Goal: Information Seeking & Learning: Understand process/instructions

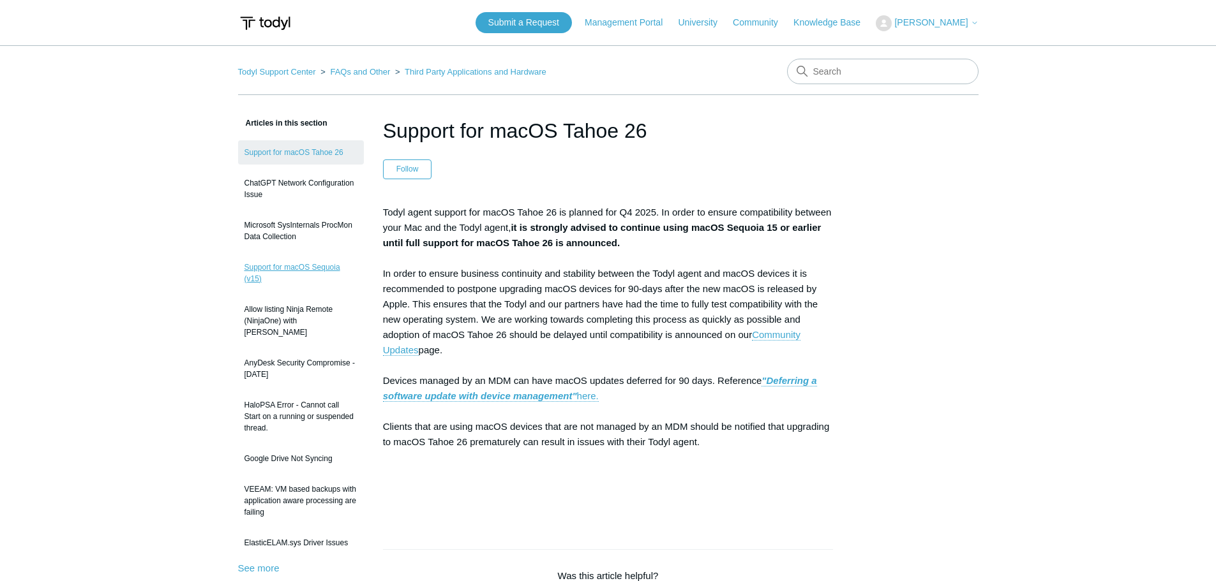
click at [318, 272] on link "Support for macOS Sequoia (v15)" at bounding box center [301, 273] width 126 height 36
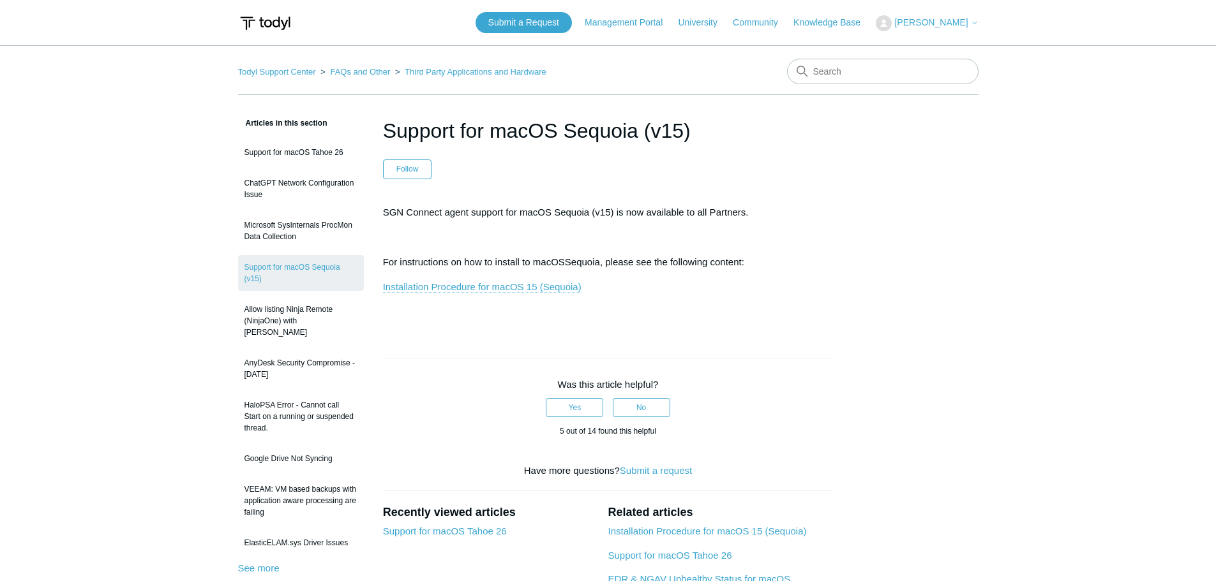
click at [553, 290] on link "Installation Procedure for macOS 15 (Sequoia)" at bounding box center [482, 286] width 198 height 11
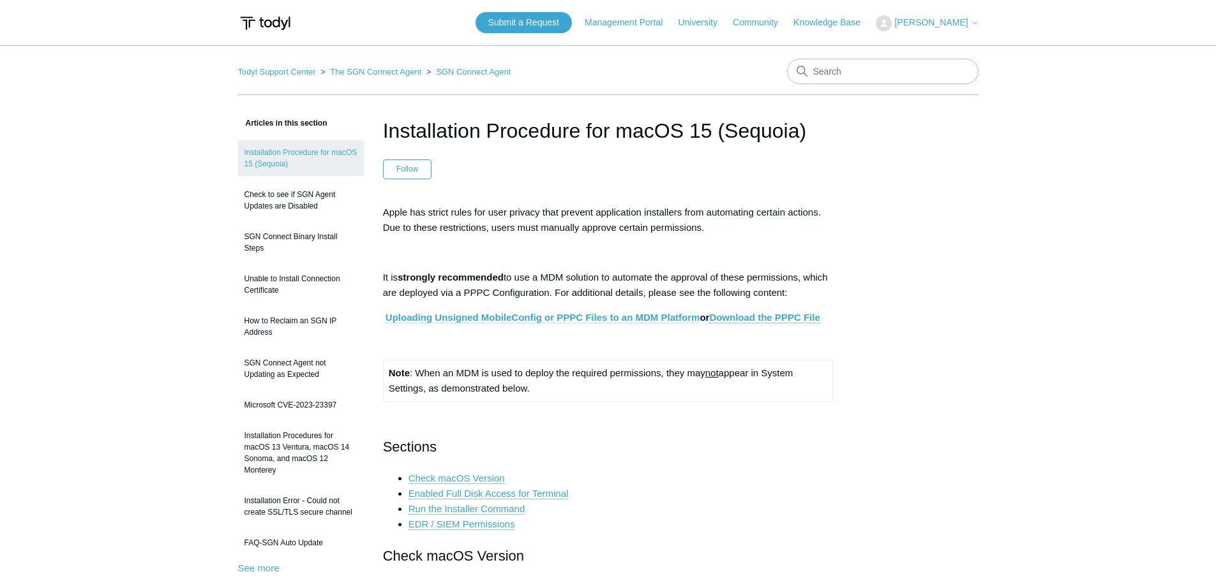
click at [527, 316] on link "Uploading Unsigned MobileConfig or PPPC Files to an MDM Platform" at bounding box center [542, 317] width 315 height 11
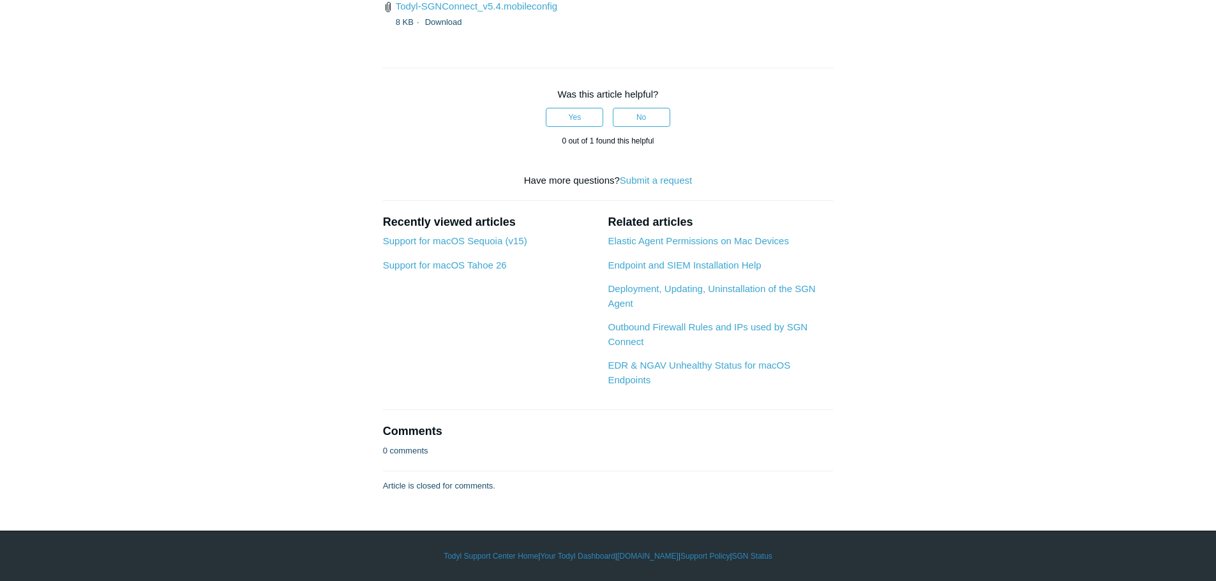
scroll to position [4276, 0]
click at [530, 11] on link "Todyl-SGNConnect_v5.4.mobileconfig" at bounding box center [476, 6] width 161 height 11
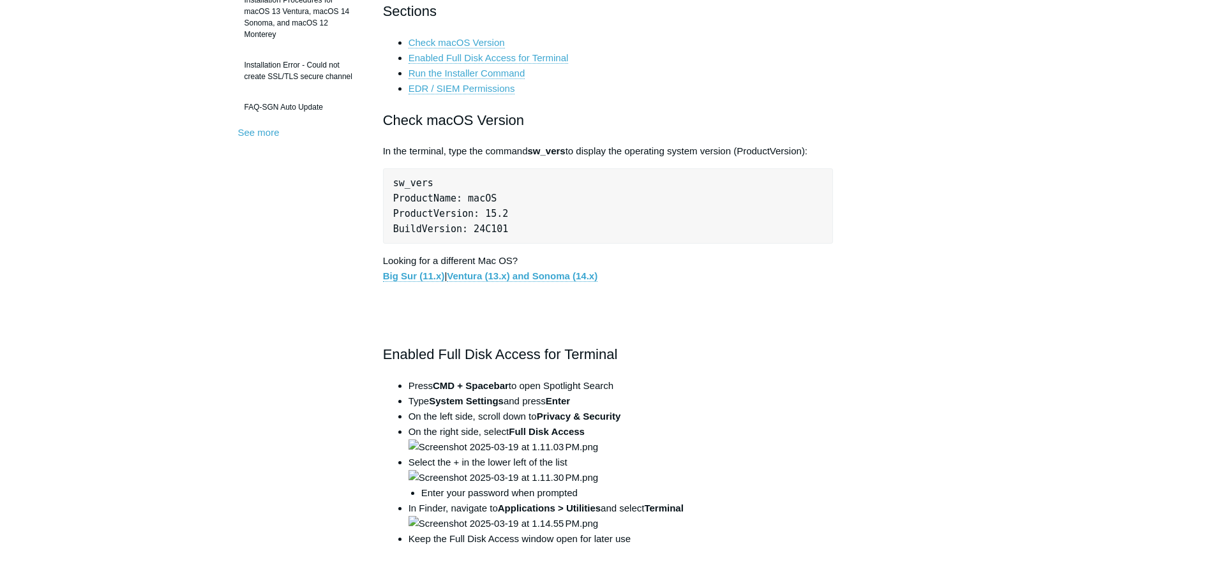
scroll to position [255, 0]
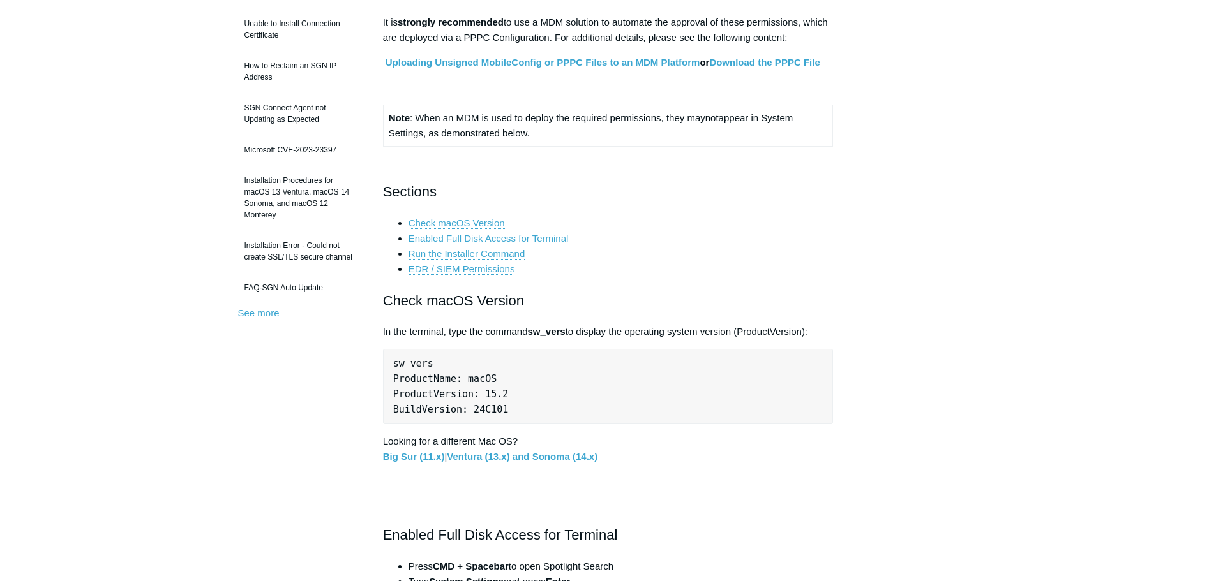
click at [582, 452] on link "Ventura (13.x) and Sonoma (14.x)" at bounding box center [522, 456] width 151 height 11
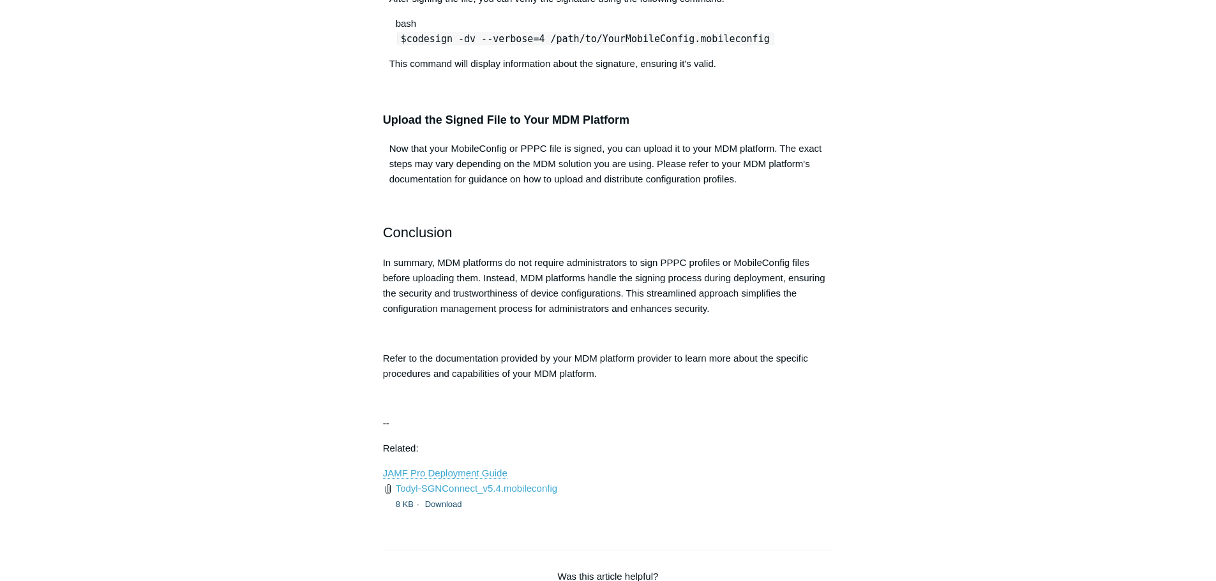
scroll to position [1340, 0]
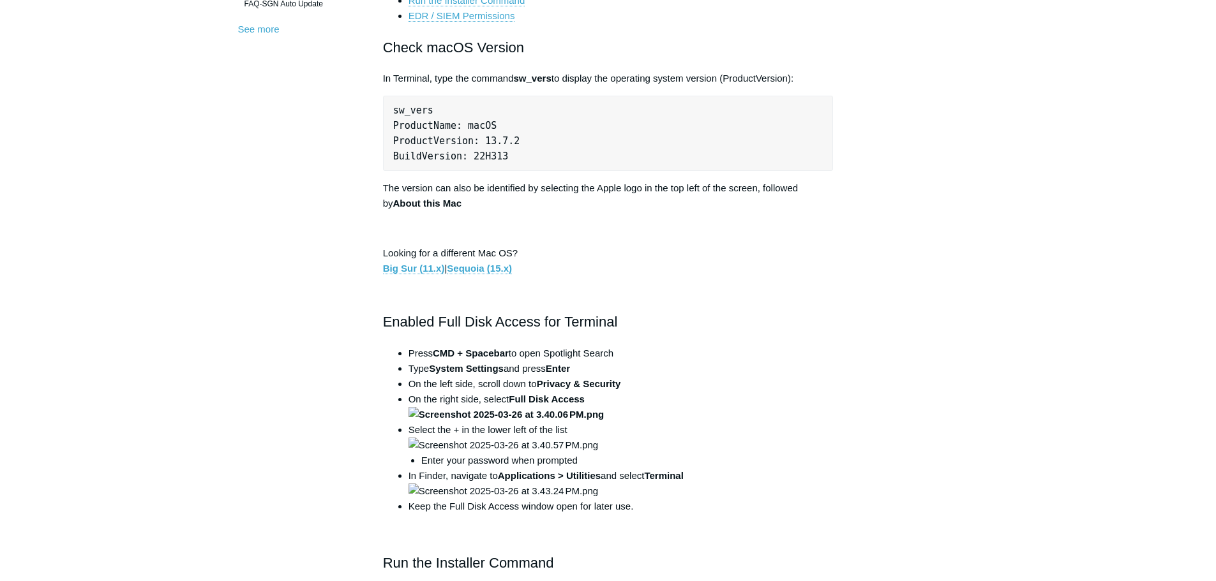
scroll to position [255, 0]
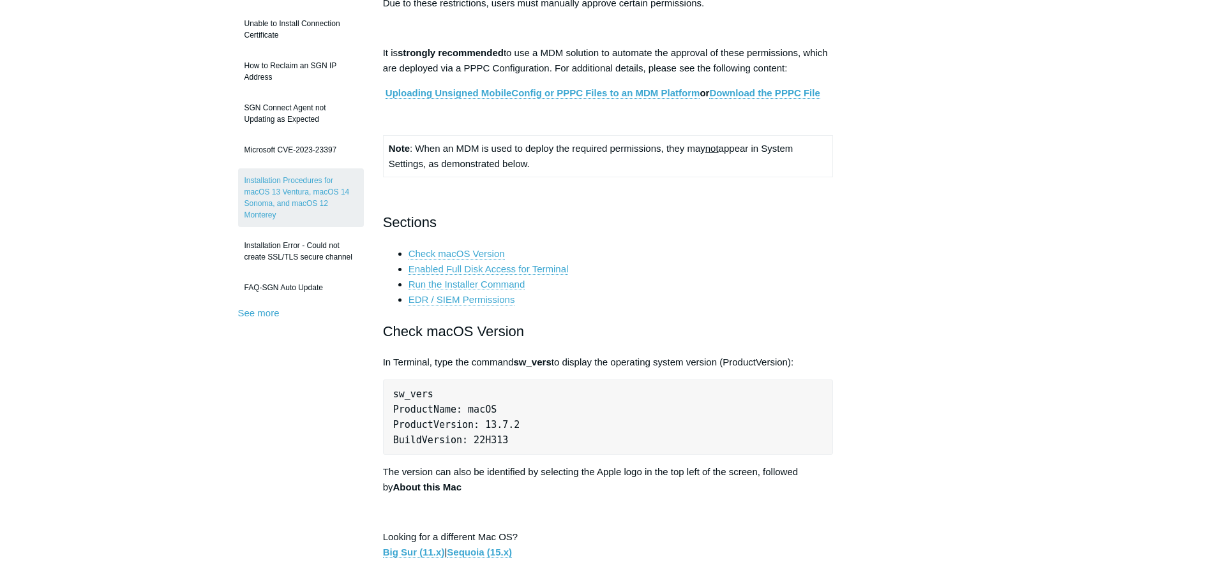
click at [402, 547] on strong "Big Sur (11.x)" at bounding box center [414, 552] width 62 height 11
click at [397, 544] on p "Looking for a different Mac OS? Big Sur (11.x) | Sequoia (15.x)" at bounding box center [608, 545] width 451 height 31
click at [394, 549] on link "Big Sur (11.x)" at bounding box center [414, 552] width 62 height 11
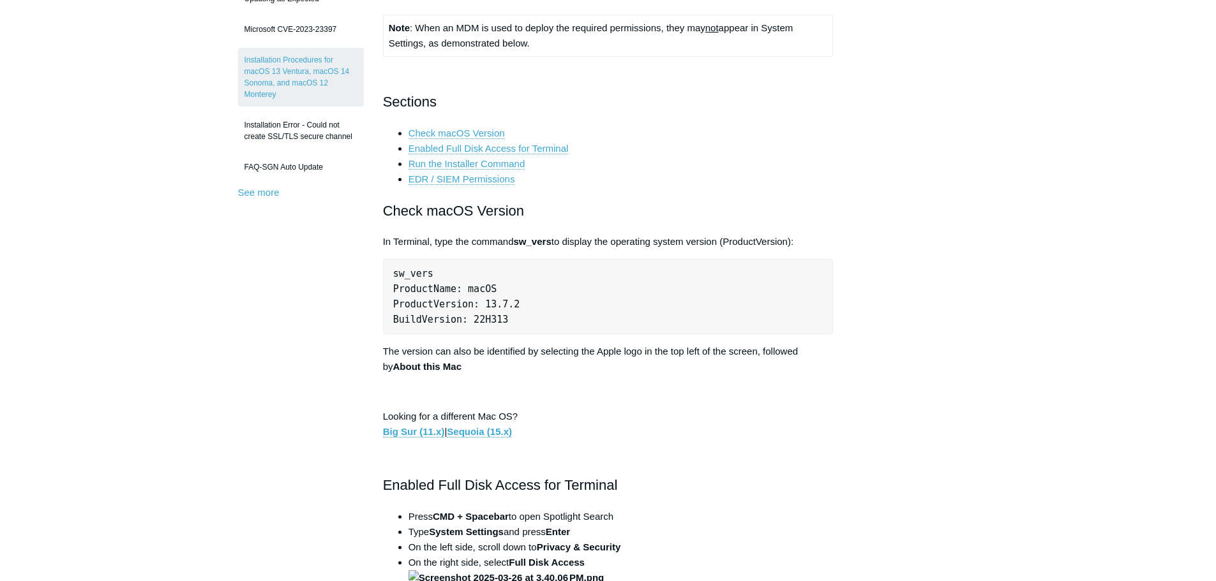
scroll to position [574, 0]
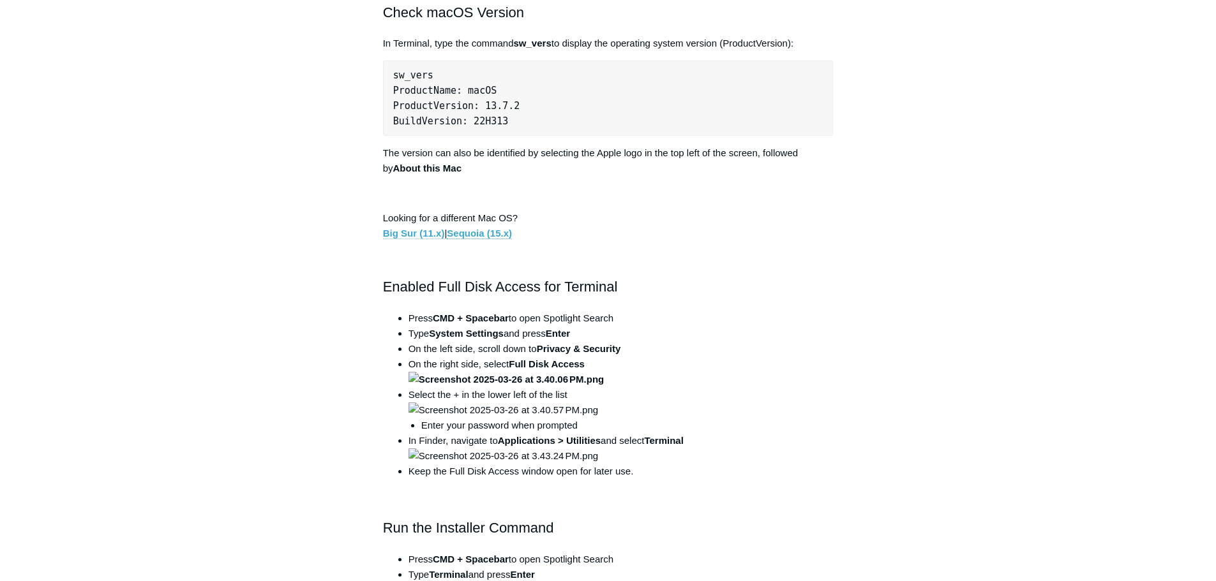
click at [421, 230] on link "Big Sur (11.x)" at bounding box center [414, 233] width 62 height 11
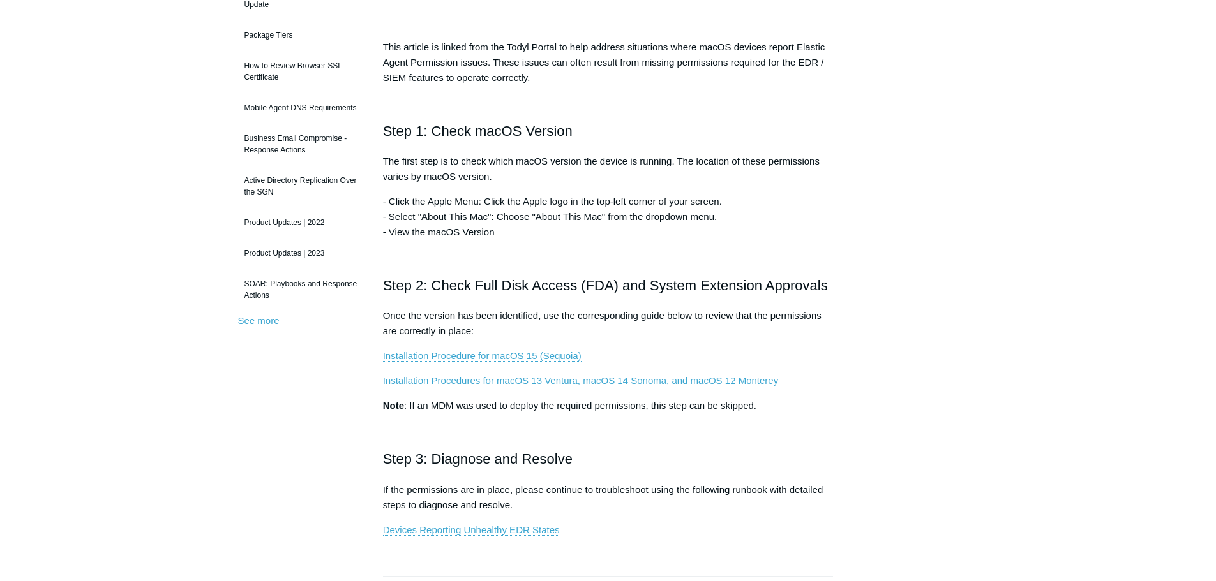
scroll to position [191, 0]
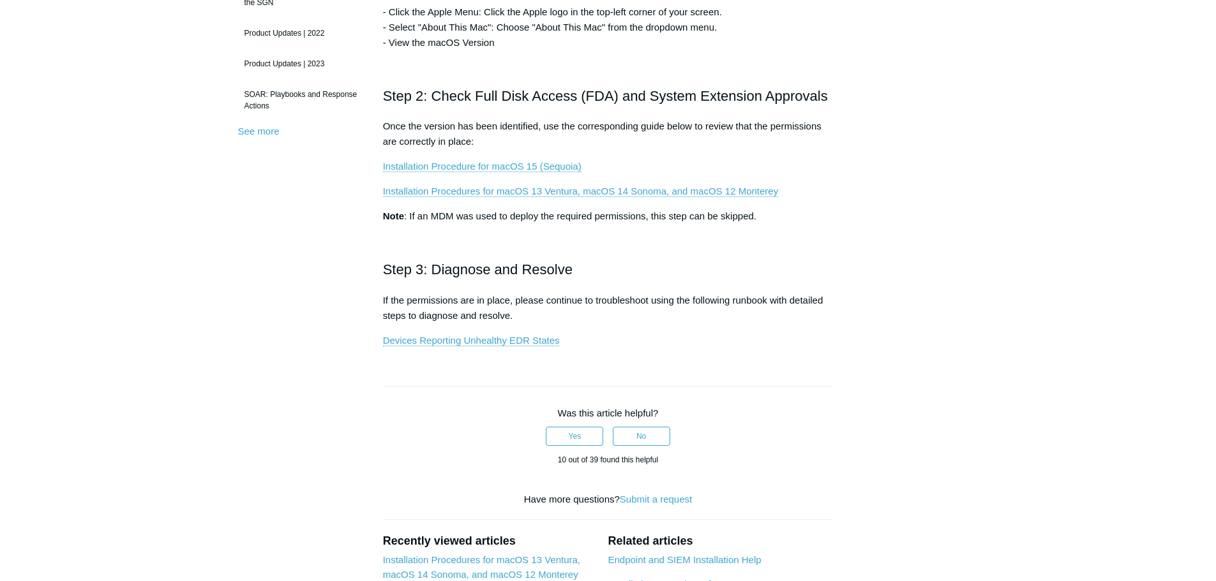
scroll to position [383, 0]
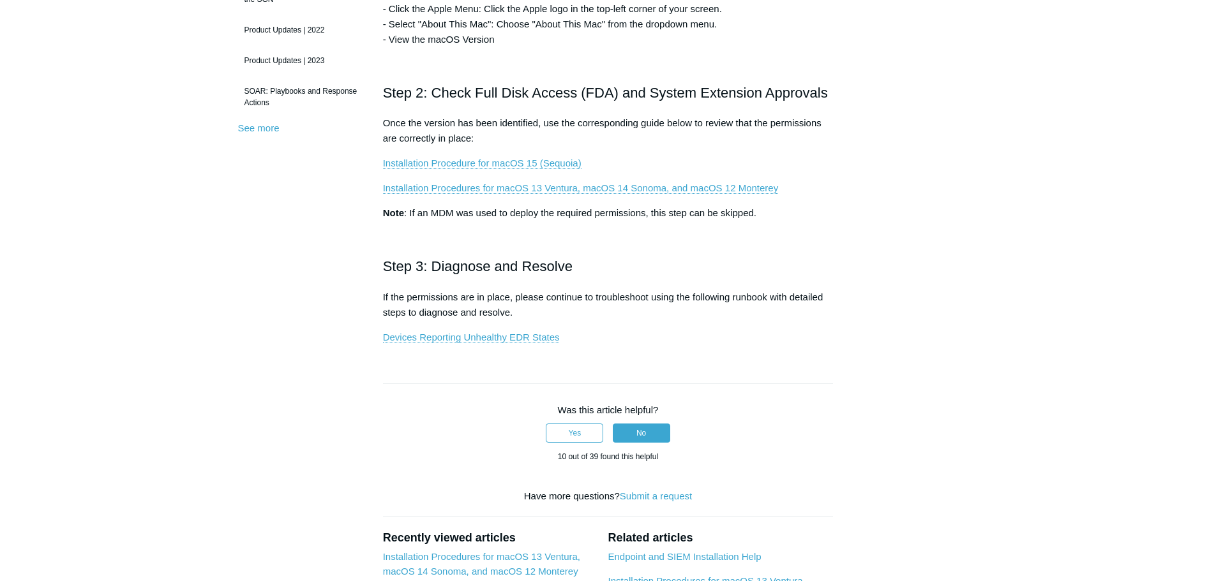
click at [643, 432] on button "No" at bounding box center [641, 433] width 57 height 19
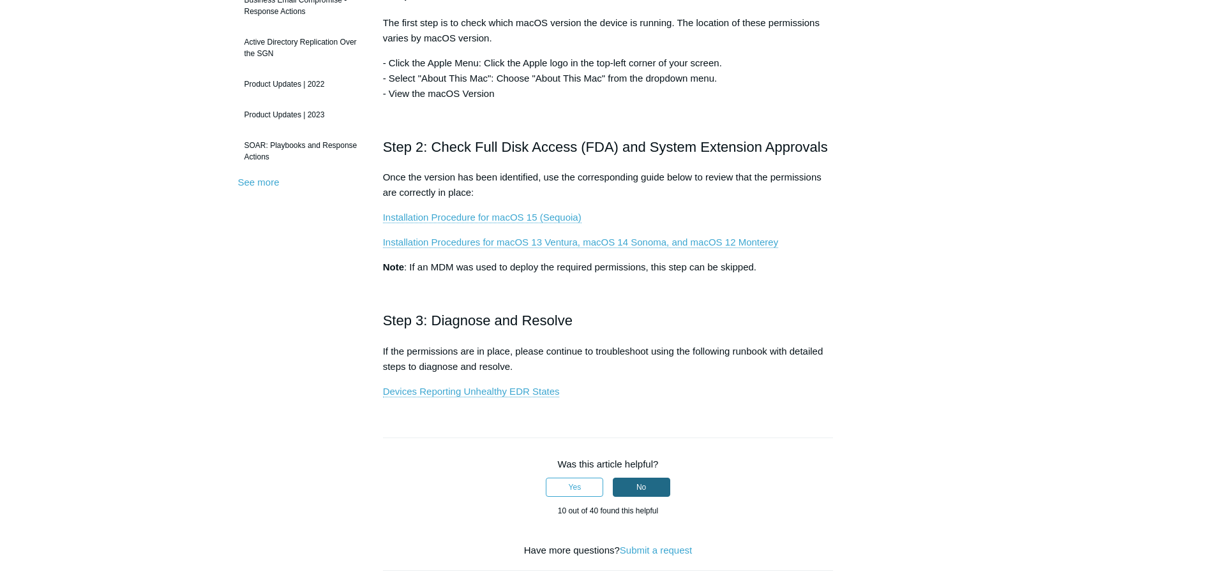
scroll to position [255, 0]
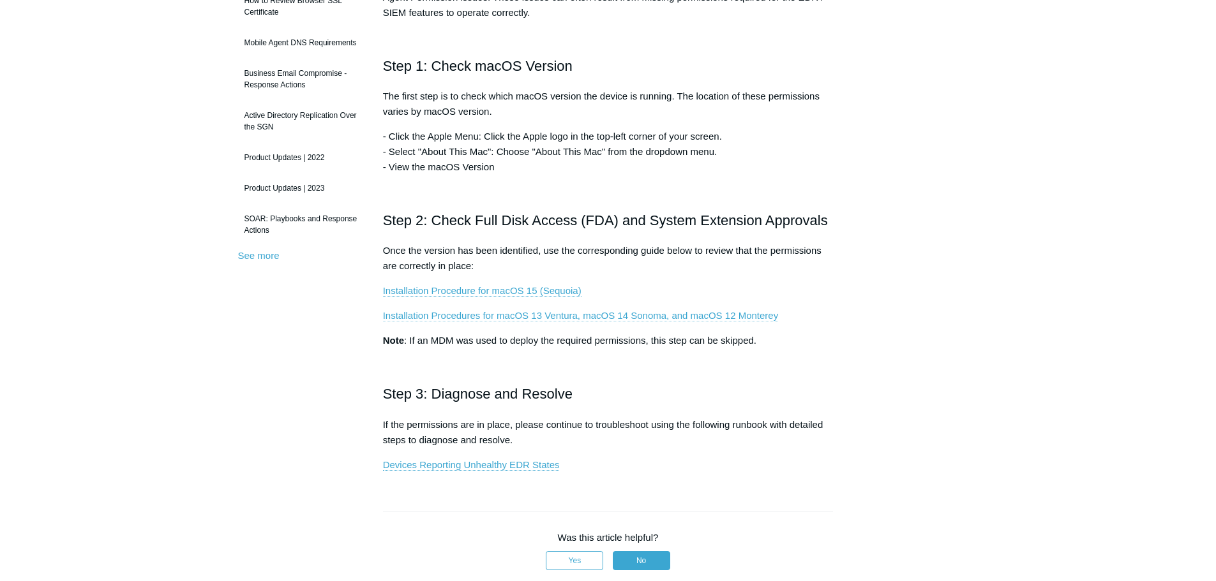
click at [476, 318] on link "Installation Procedures for macOS 13 Ventura, macOS 14 Sonoma, and macOS 12 Mon…" at bounding box center [580, 315] width 395 height 11
click at [496, 314] on link "Installation Procedures for macOS 13 Ventura, macOS 14 Sonoma, and macOS 12 Mon…" at bounding box center [580, 315] width 395 height 11
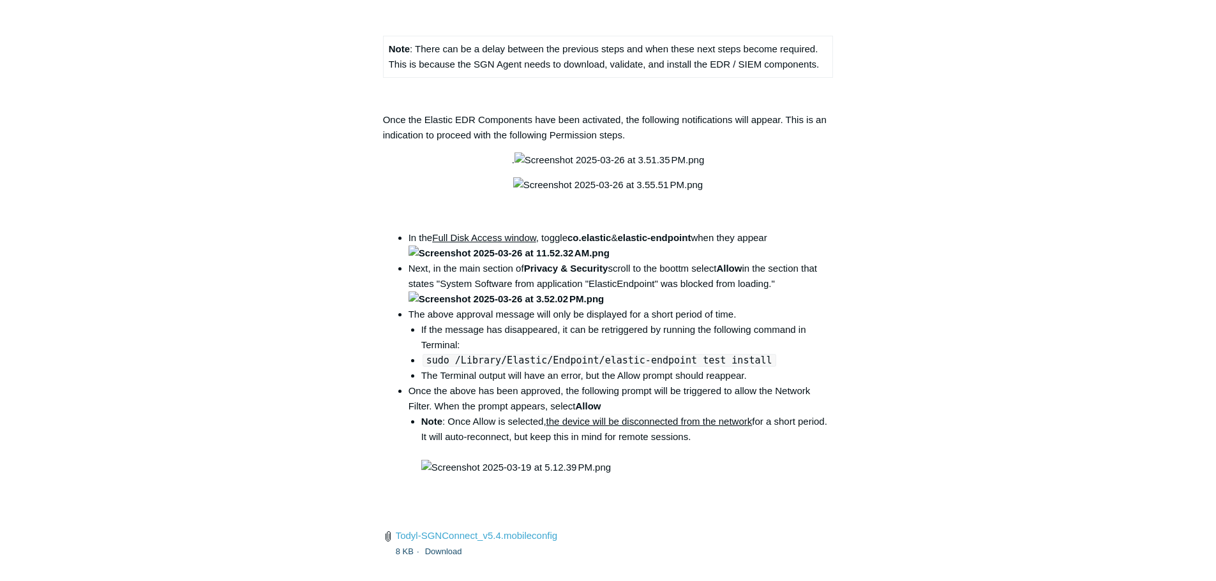
scroll to position [1659, 0]
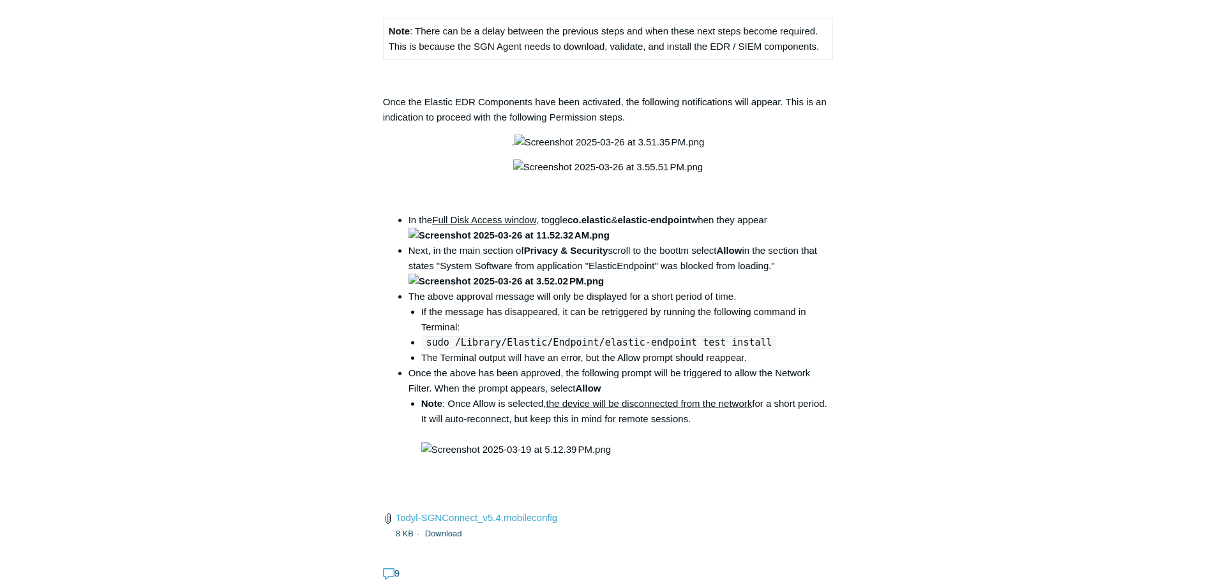
drag, startPoint x: 751, startPoint y: 463, endPoint x: 564, endPoint y: 465, distance: 187.0
copy code "open /Library/PrivilegedHelperTools/"
click at [361, 413] on aside "Articles in this section Installation Procedure for macOS 15 (Sequoia) Check to…" at bounding box center [301, 346] width 126 height 3781
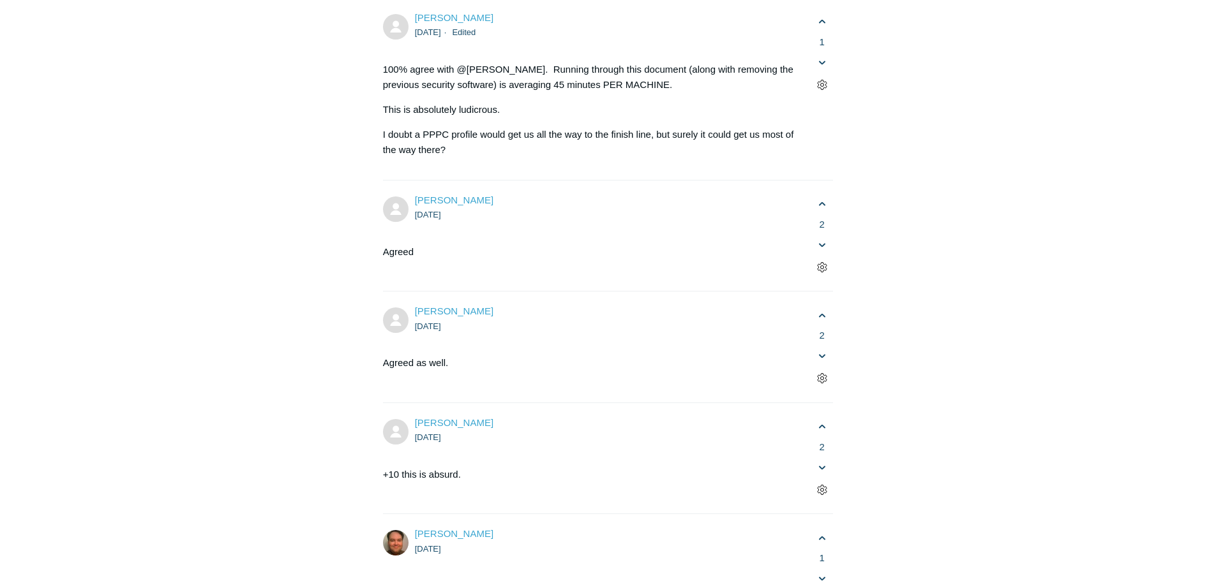
scroll to position [2808, 0]
